Goal: Task Accomplishment & Management: Use online tool/utility

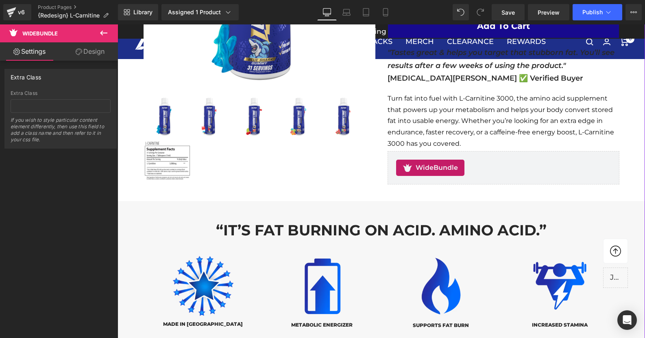
scroll to position [242, 0]
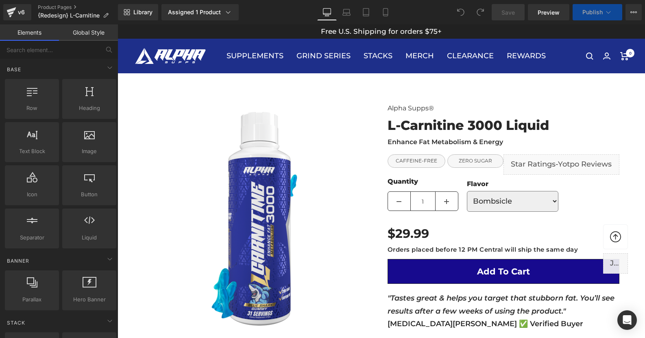
scroll to position [214, 0]
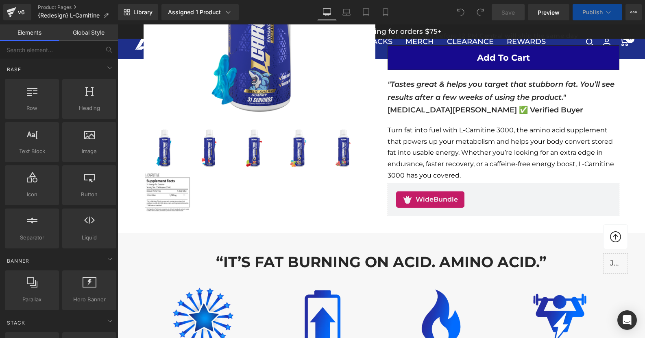
click at [517, 199] on div "WideBundle" at bounding box center [503, 199] width 215 height 16
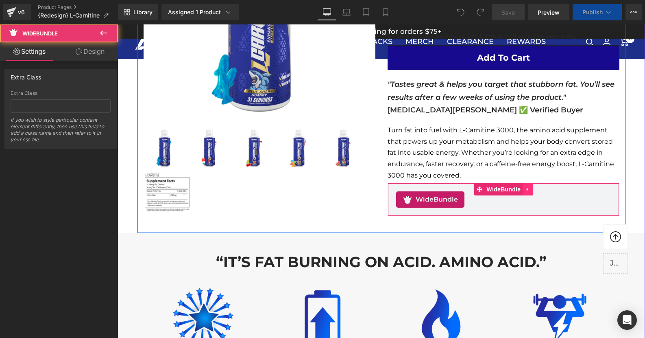
click at [530, 188] on icon at bounding box center [528, 189] width 6 height 6
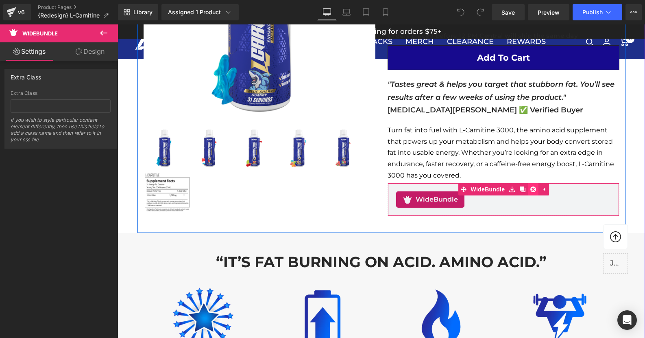
click at [533, 188] on icon at bounding box center [533, 189] width 6 height 6
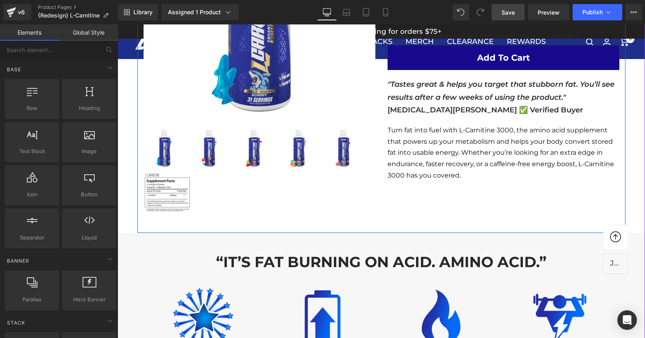
click at [517, 11] on link "Save" at bounding box center [508, 12] width 33 height 16
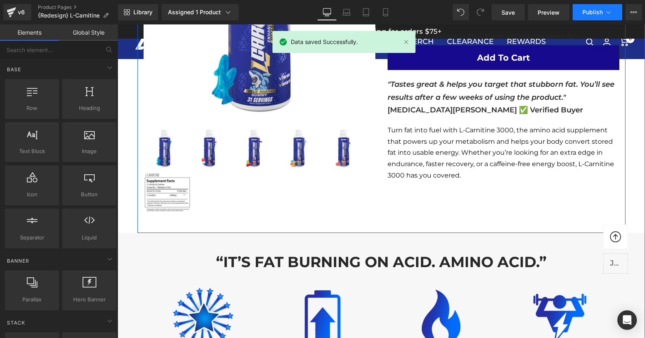
click at [602, 9] on span "Publish" at bounding box center [593, 12] width 20 height 7
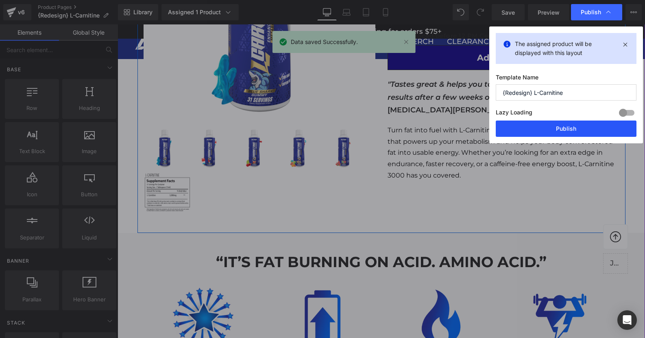
click at [559, 129] on button "Publish" at bounding box center [566, 128] width 141 height 16
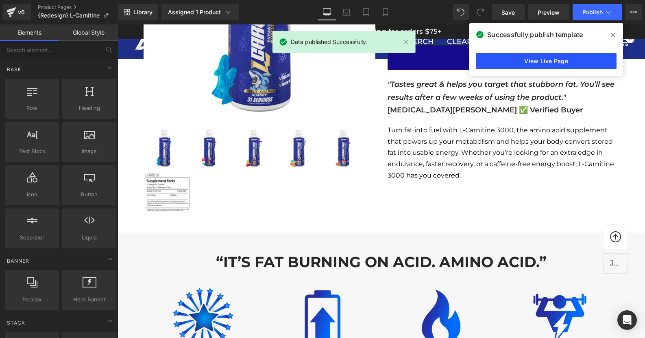
click at [541, 65] on link "View Live Page" at bounding box center [546, 61] width 141 height 16
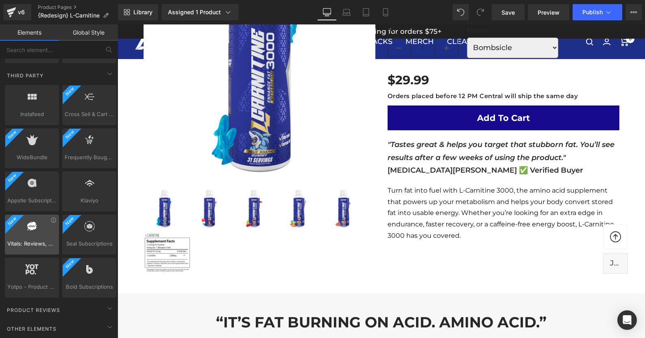
scroll to position [1682, 0]
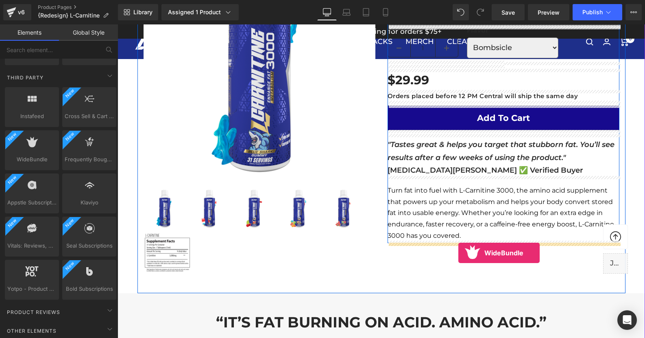
drag, startPoint x: 151, startPoint y: 182, endPoint x: 459, endPoint y: 253, distance: 315.5
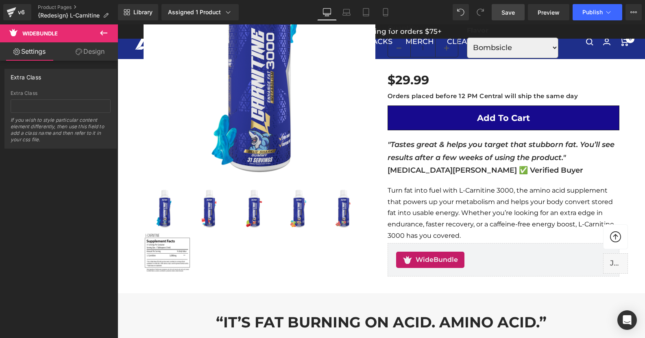
click at [513, 12] on span "Save" at bounding box center [508, 12] width 13 height 9
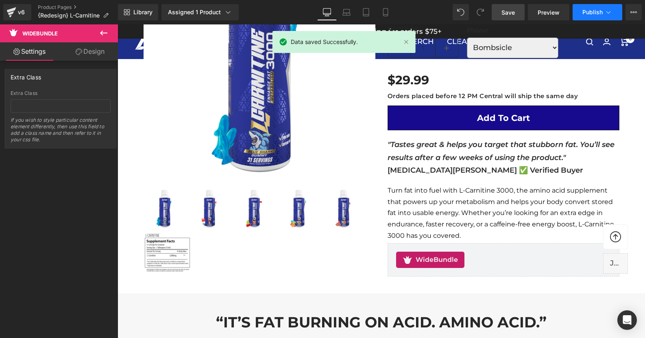
click at [599, 13] on span "Publish" at bounding box center [593, 12] width 20 height 7
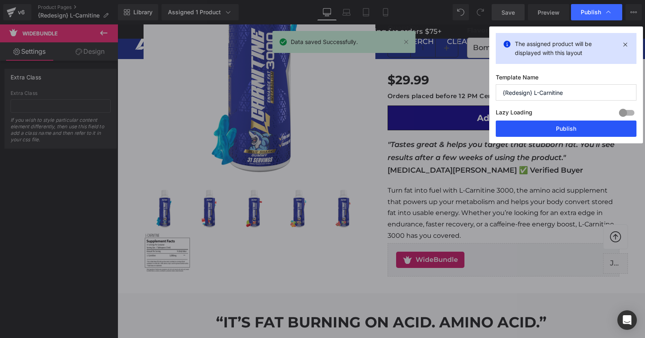
click at [558, 125] on button "Publish" at bounding box center [566, 128] width 141 height 16
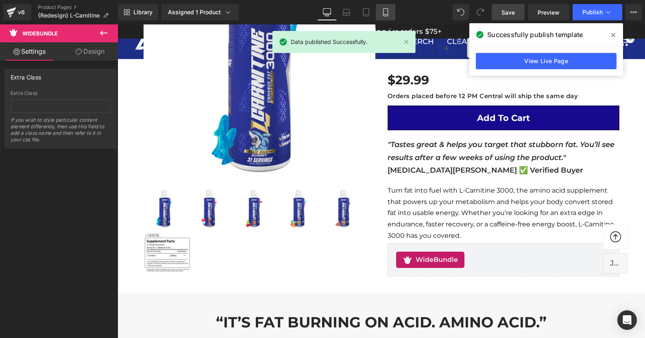
click at [388, 12] on icon at bounding box center [385, 13] width 4 height 8
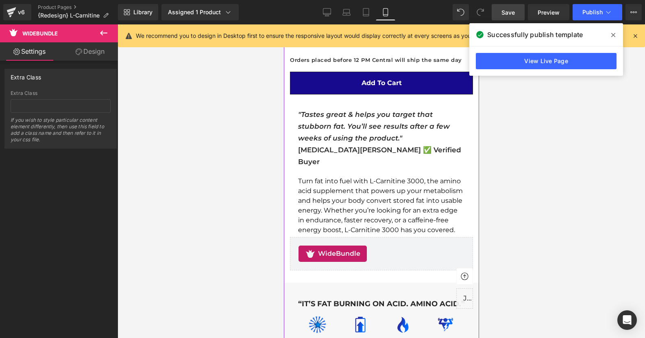
scroll to position [445, 0]
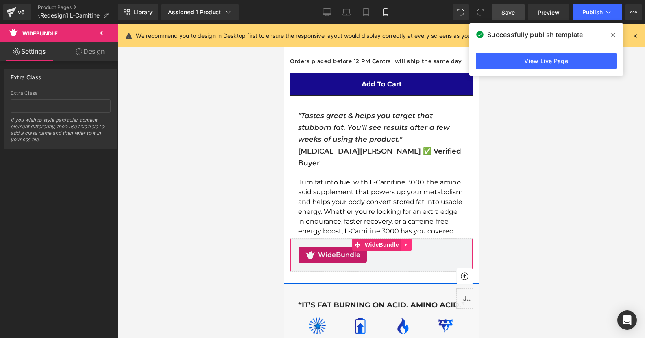
click at [406, 241] on icon at bounding box center [406, 244] width 6 height 6
click at [370, 238] on span "WideBundle" at bounding box center [366, 244] width 38 height 12
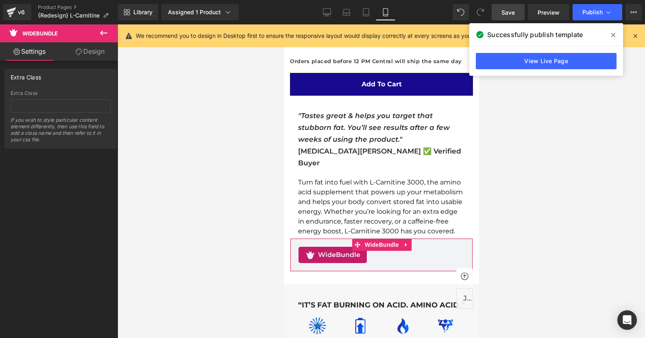
click at [91, 51] on link "Design" at bounding box center [90, 51] width 59 height 18
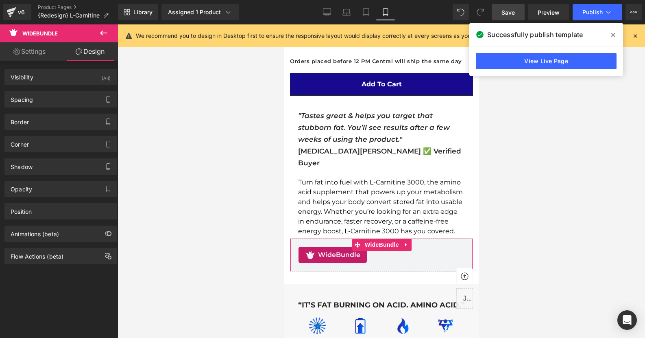
click at [23, 52] on link "Settings" at bounding box center [29, 51] width 59 height 18
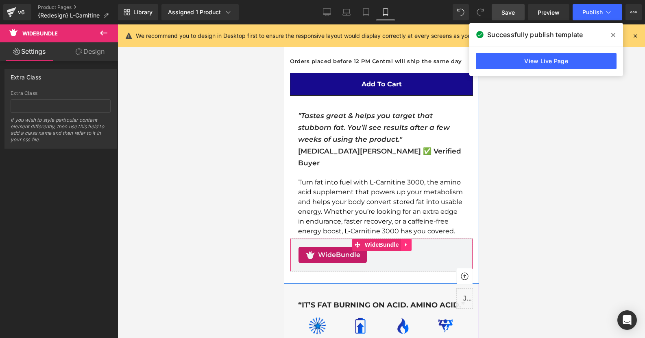
click at [405, 241] on icon at bounding box center [406, 244] width 6 height 6
click at [411, 241] on icon at bounding box center [411, 244] width 6 height 6
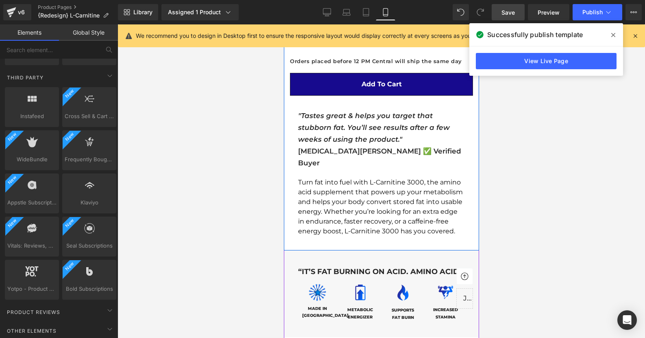
click at [512, 10] on span "Save" at bounding box center [508, 12] width 13 height 9
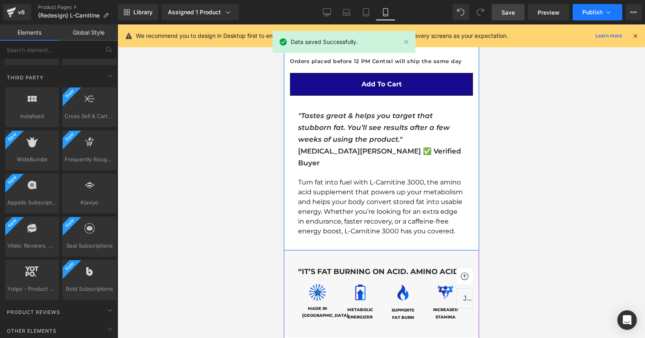
click at [600, 12] on span "Publish" at bounding box center [593, 12] width 20 height 7
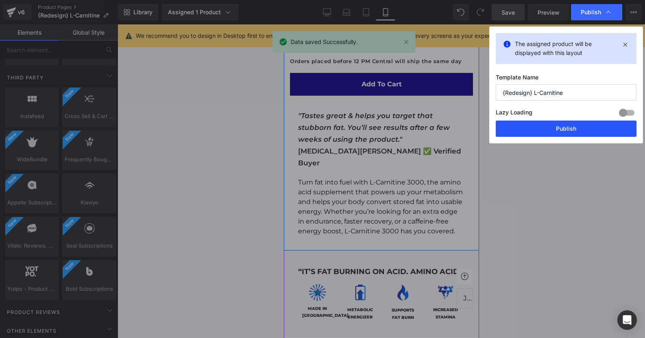
click at [560, 129] on button "Publish" at bounding box center [566, 128] width 141 height 16
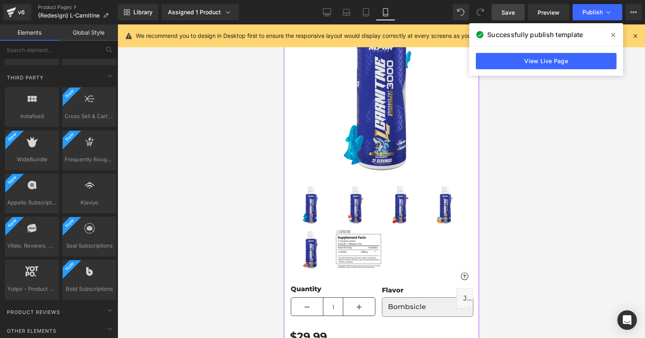
scroll to position [115, 0]
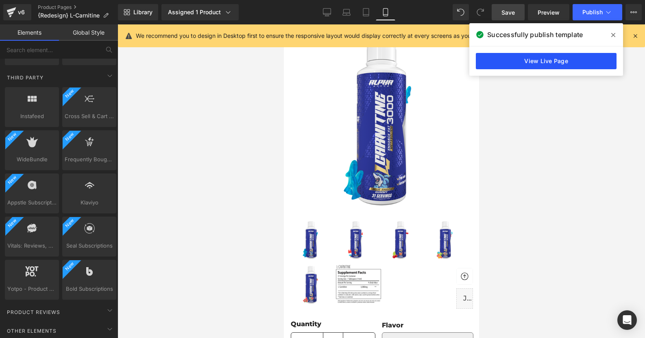
click at [554, 66] on link "View Live Page" at bounding box center [546, 61] width 141 height 16
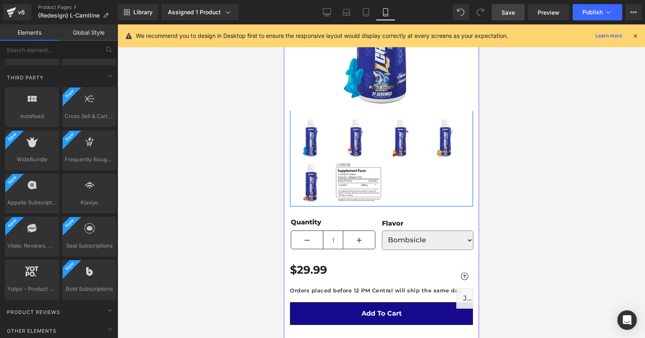
scroll to position [362, 0]
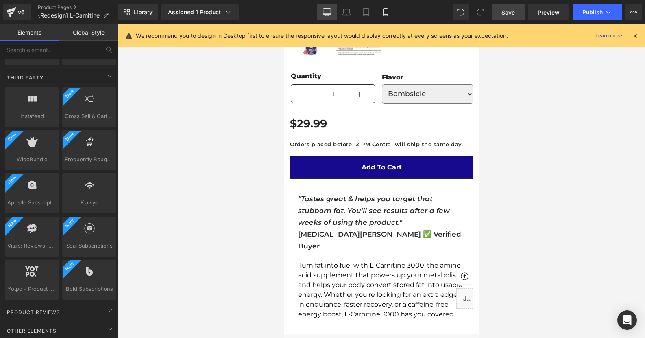
click at [327, 11] on icon at bounding box center [327, 12] width 8 height 8
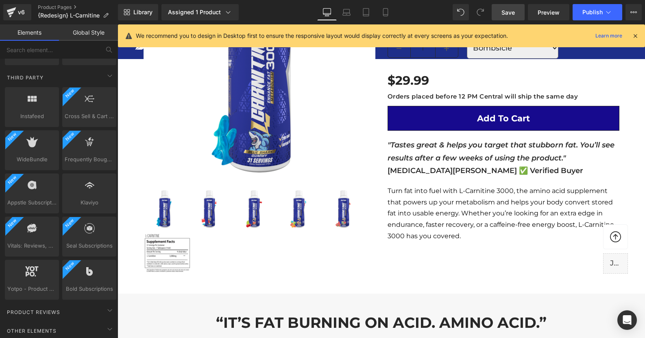
scroll to position [158, 0]
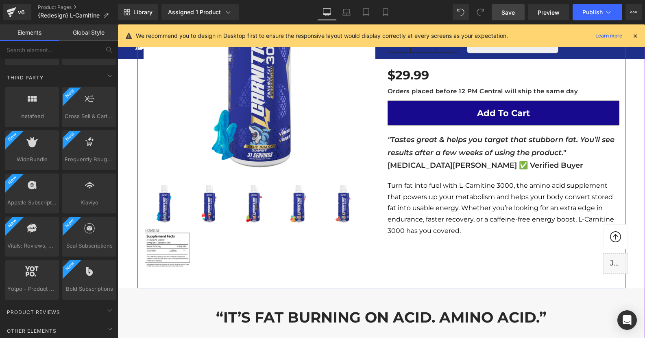
click at [455, 249] on div "NEW! (P) Image" at bounding box center [381, 110] width 488 height 356
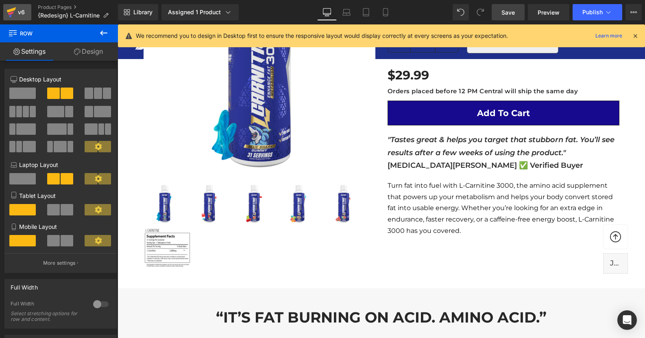
click at [24, 12] on div "v6" at bounding box center [21, 12] width 10 height 11
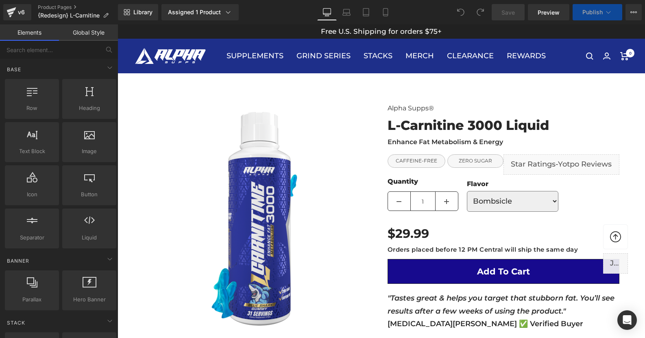
scroll to position [222, 0]
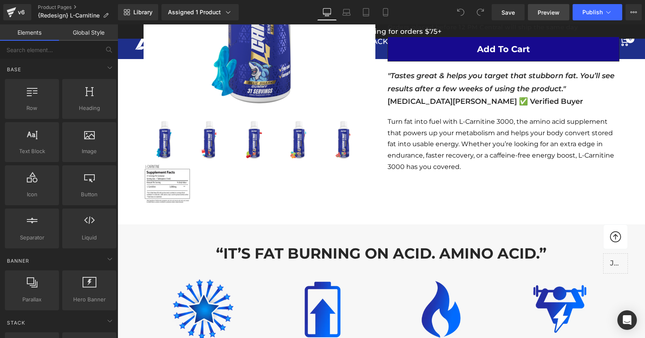
click at [546, 12] on span "Preview" at bounding box center [549, 12] width 22 height 9
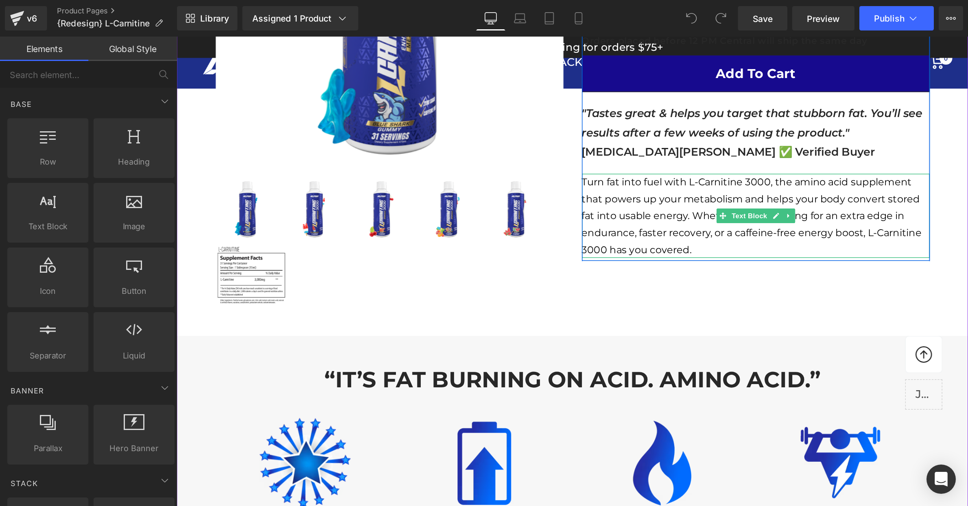
scroll to position [0, 0]
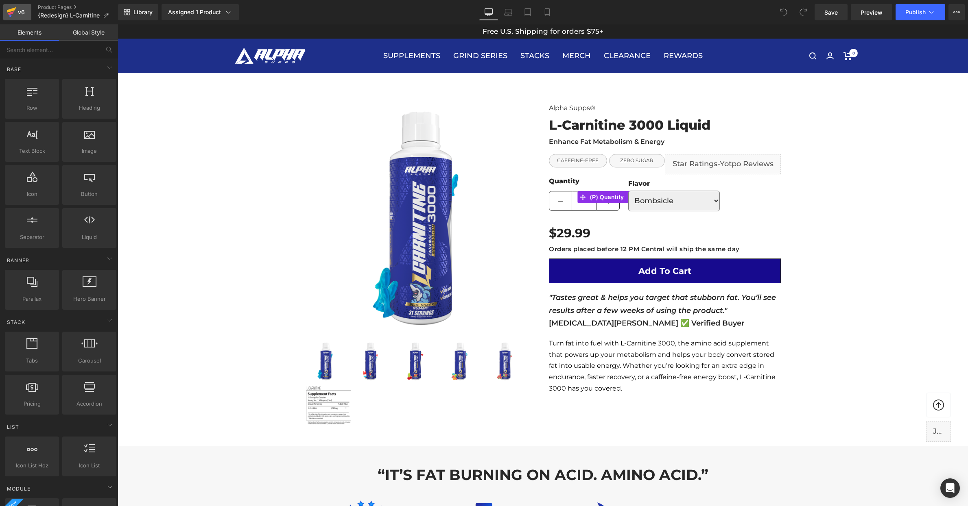
click at [20, 13] on div "v6" at bounding box center [21, 12] width 10 height 11
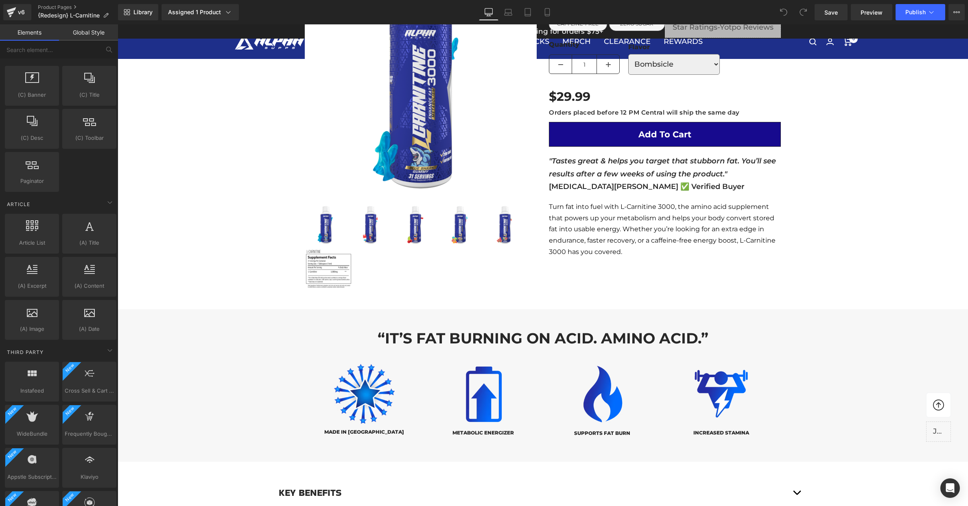
scroll to position [1551, 0]
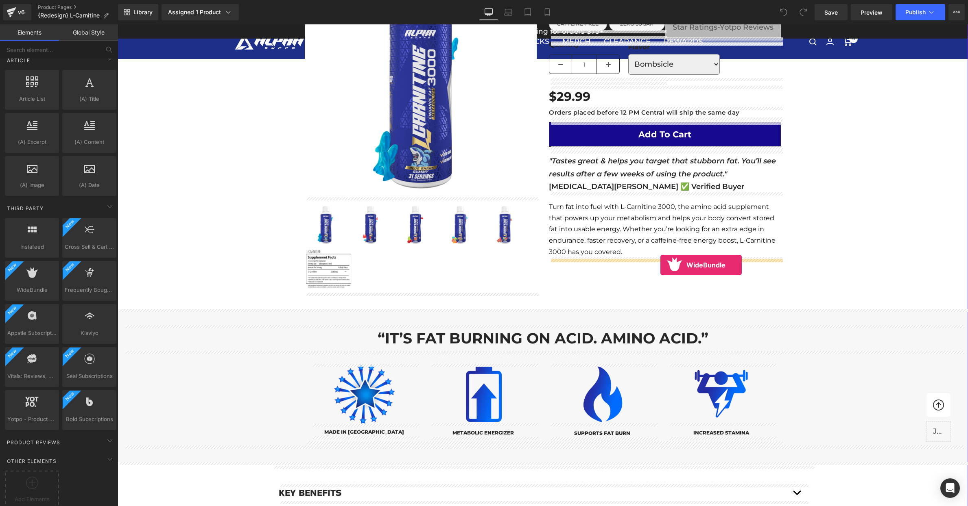
drag, startPoint x: 244, startPoint y: 253, endPoint x: 659, endPoint y: 265, distance: 415.5
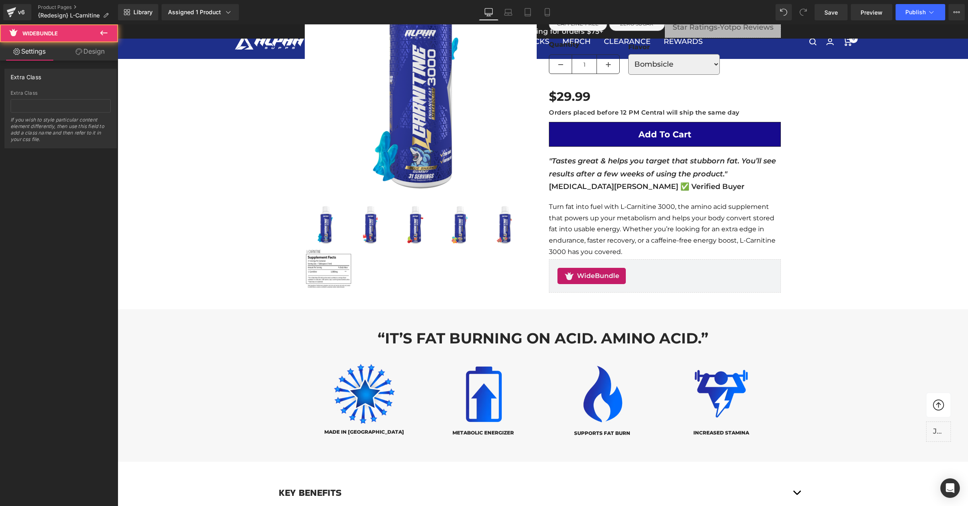
click at [832, 3] on div "Library Assigned 1 Product Product Preview L-Carnitine 3000 Manage assigned pro…" at bounding box center [543, 12] width 850 height 24
click at [832, 11] on span "Save" at bounding box center [830, 12] width 13 height 9
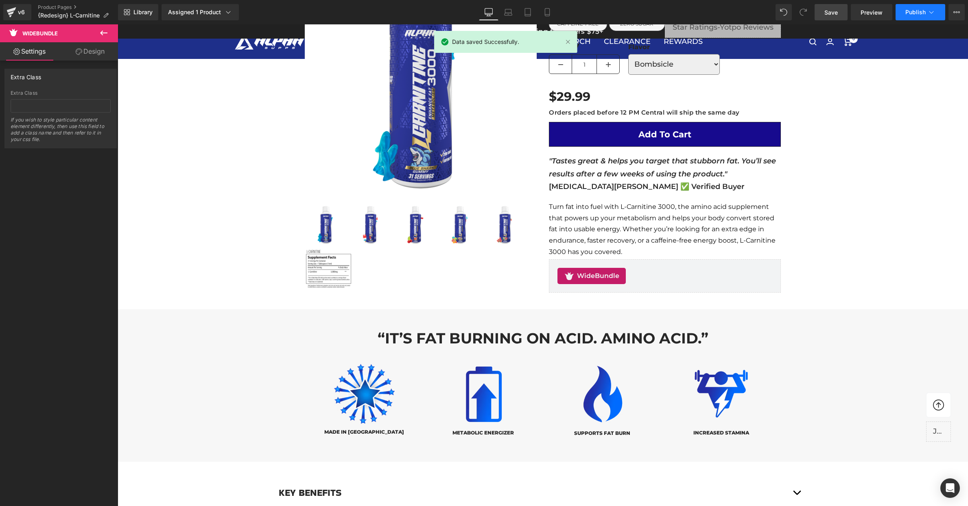
click at [915, 10] on span "Publish" at bounding box center [915, 12] width 20 height 7
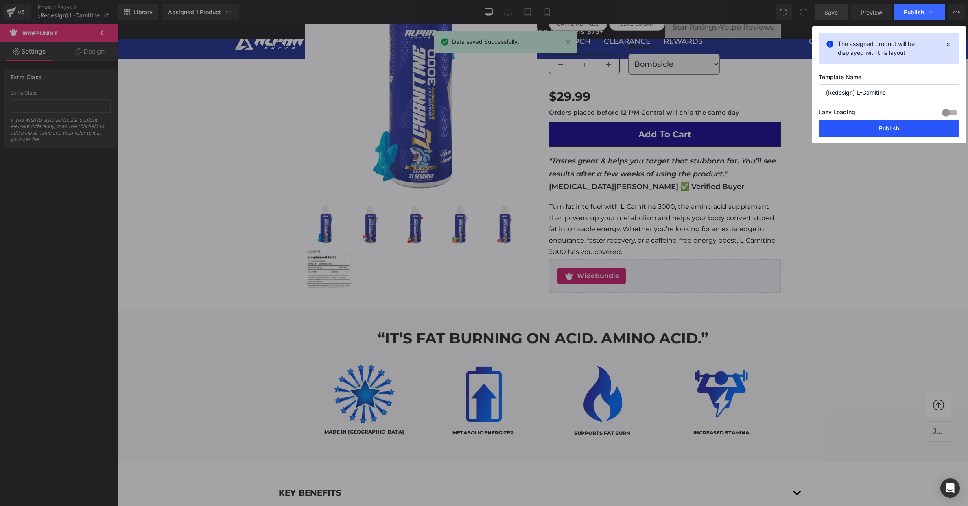
click at [885, 127] on button "Publish" at bounding box center [888, 128] width 141 height 16
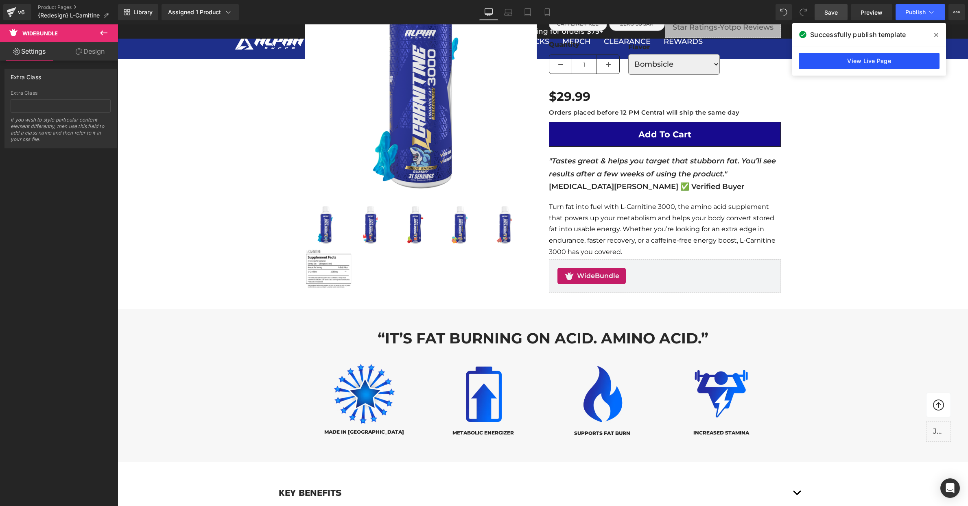
click at [847, 63] on link "View Live Page" at bounding box center [869, 61] width 141 height 16
